Goal: Obtain resource: Obtain resource

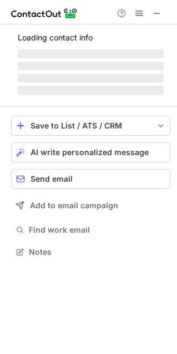
scroll to position [250, 177]
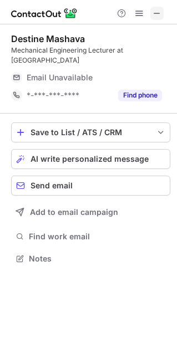
click at [156, 13] on span at bounding box center [156, 13] width 9 height 9
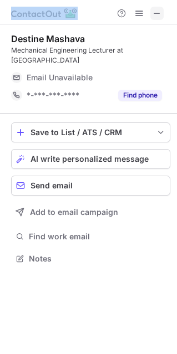
click at [131, 13] on div at bounding box center [138, 13] width 53 height 13
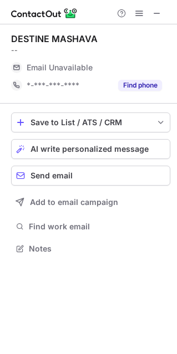
scroll to position [240, 177]
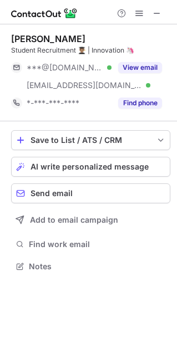
scroll to position [258, 177]
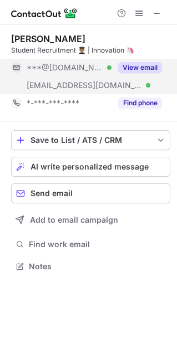
click at [143, 67] on button "View email" at bounding box center [140, 67] width 44 height 11
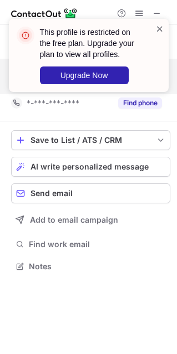
click at [159, 25] on span at bounding box center [159, 28] width 9 height 11
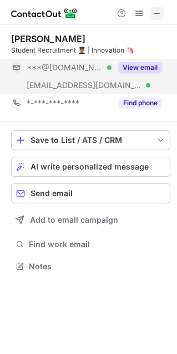
click at [158, 13] on span at bounding box center [156, 13] width 9 height 9
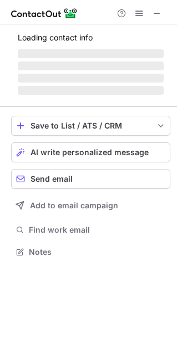
scroll to position [258, 177]
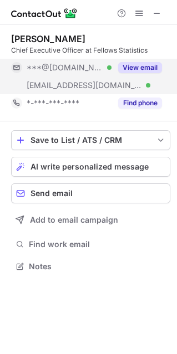
click at [128, 65] on button "View email" at bounding box center [140, 67] width 44 height 11
click at [111, 65] on div "***@[DOMAIN_NAME] Verified" at bounding box center [69, 68] width 85 height 10
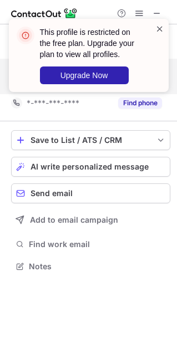
click at [158, 28] on span at bounding box center [159, 28] width 9 height 11
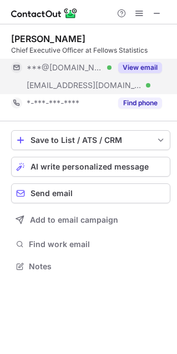
click at [49, 67] on span "***@[DOMAIN_NAME]" at bounding box center [65, 68] width 76 height 10
click at [49, 67] on span "***@[DOMAIN_NAME]" at bounding box center [70, 68] width 87 height 10
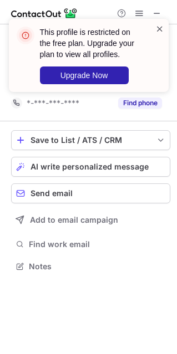
click at [157, 25] on span at bounding box center [159, 28] width 9 height 11
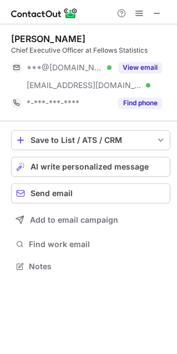
click at [158, 13] on div "This profile is restricted on the free plan. Upgrade your plan to view all prof…" at bounding box center [88, 19] width 177 height 22
click at [158, 13] on span at bounding box center [156, 13] width 9 height 9
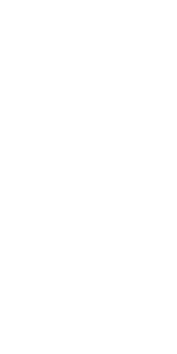
click at [0, 6] on div at bounding box center [0, 3] width 0 height 6
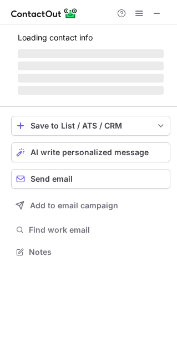
scroll to position [268, 177]
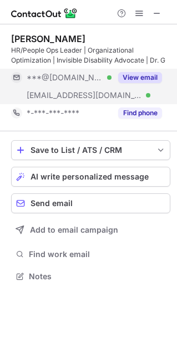
click at [138, 78] on button "View email" at bounding box center [140, 77] width 44 height 11
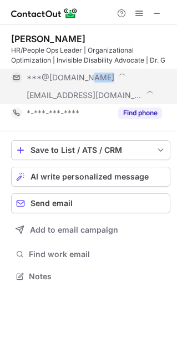
click at [138, 78] on div "***@[DOMAIN_NAME]" at bounding box center [94, 78] width 135 height 10
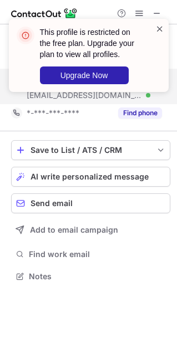
click at [157, 26] on span at bounding box center [159, 28] width 9 height 11
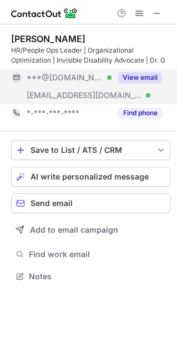
drag, startPoint x: 65, startPoint y: 76, endPoint x: 100, endPoint y: 79, distance: 34.5
click at [100, 79] on div "***@[DOMAIN_NAME] Verified" at bounding box center [69, 78] width 85 height 10
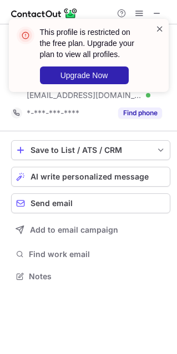
click span
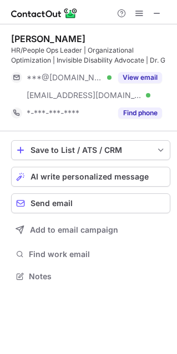
click span
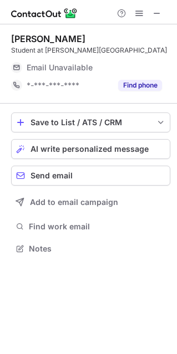
scroll to position [250, 177]
